Goal: Find specific page/section: Find specific page/section

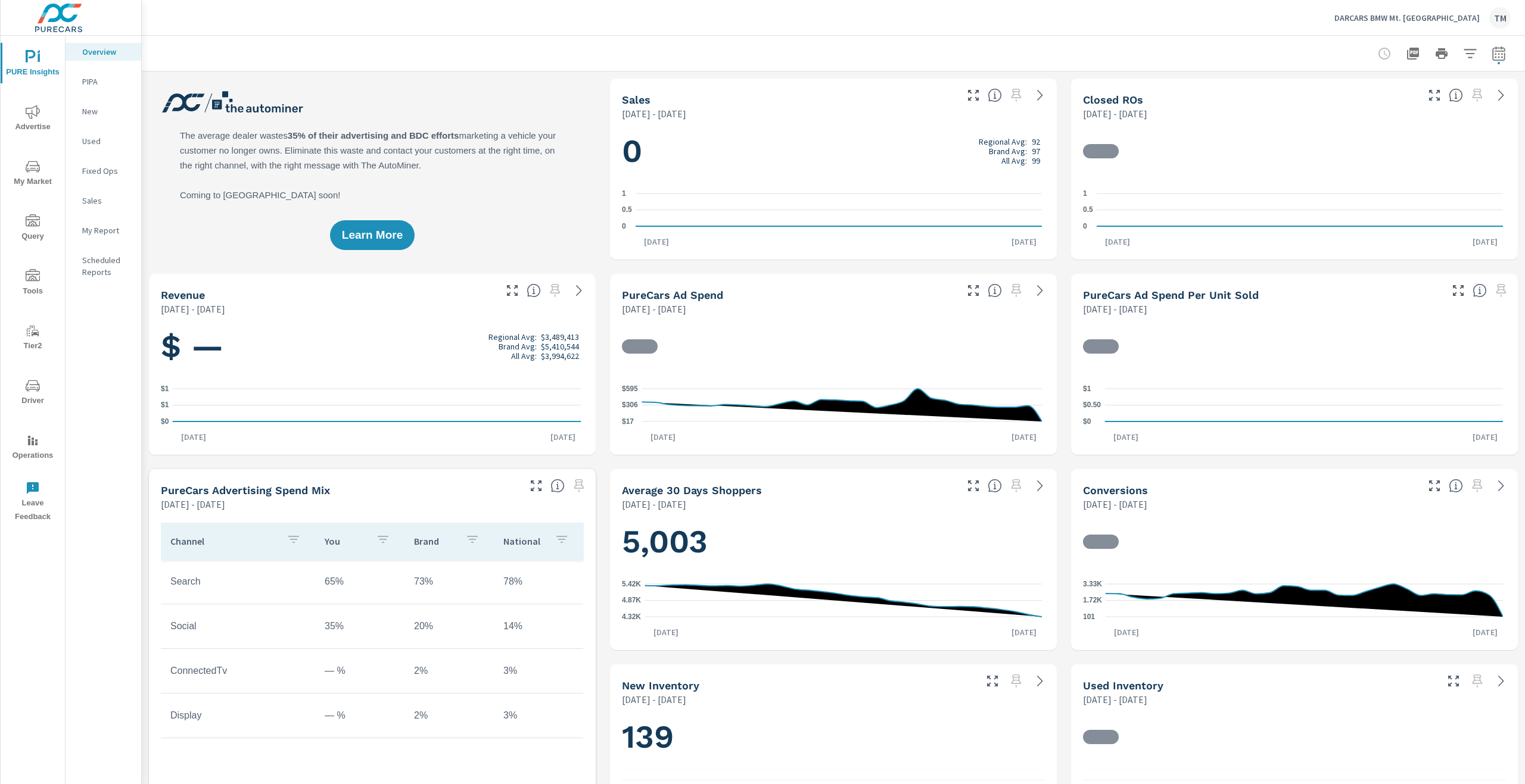
scroll to position [1, 0]
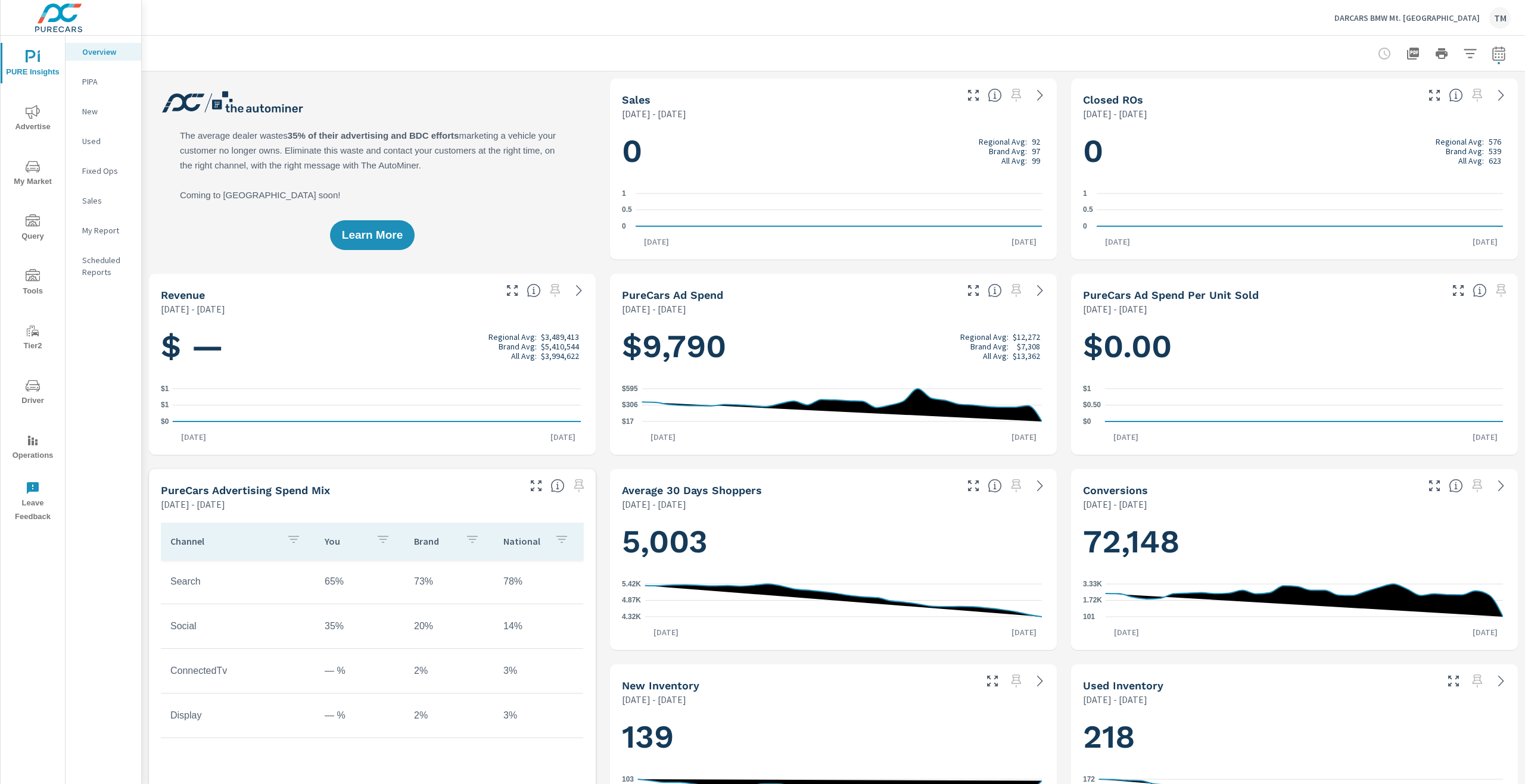
click at [31, 182] on span "My Market" at bounding box center [33, 173] width 58 height 29
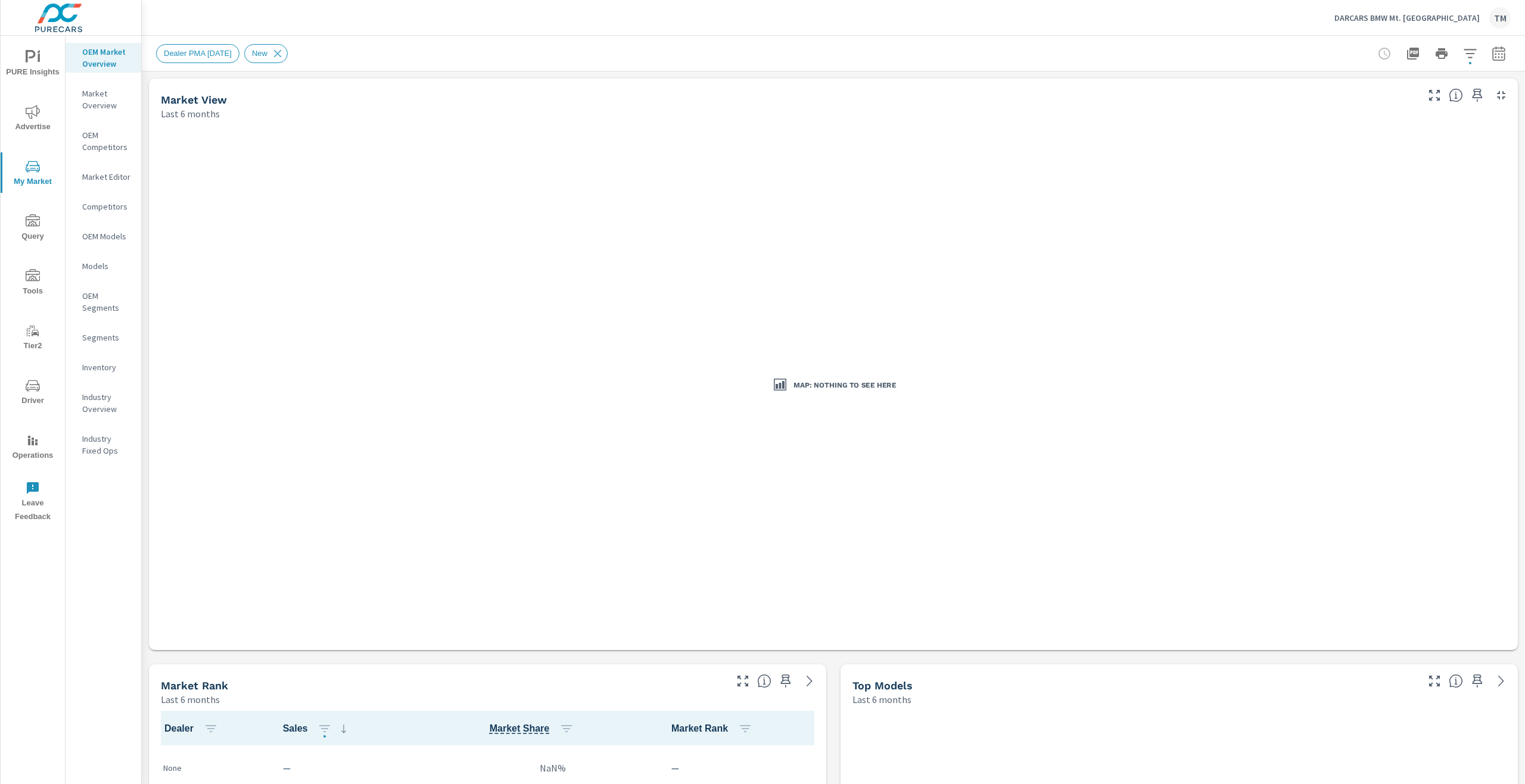
click at [117, 173] on p "Market Editor" at bounding box center [107, 176] width 50 height 12
